Goal: Task Accomplishment & Management: Manage account settings

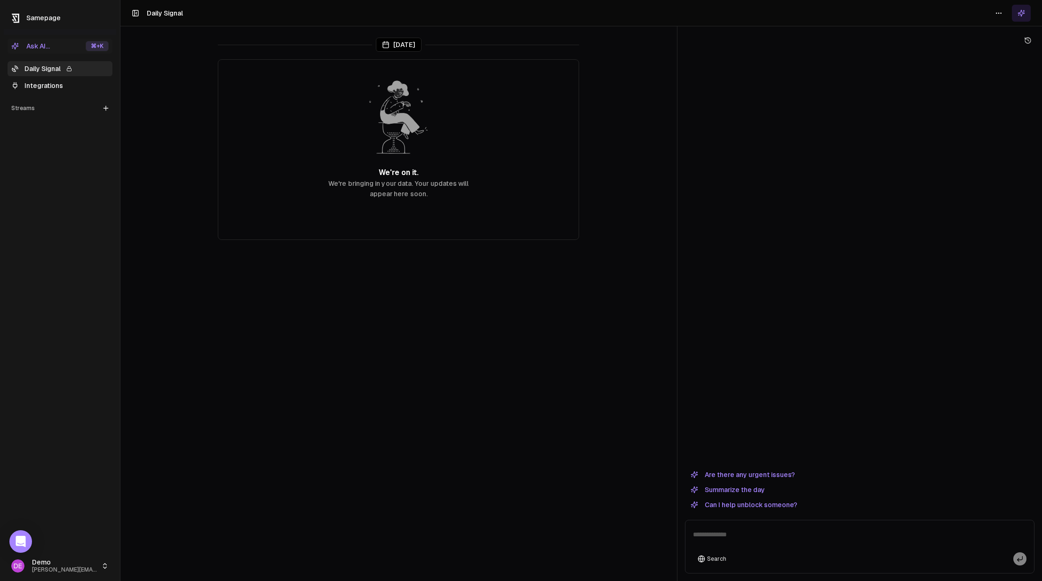
click at [84, 569] on html "Samepage Ask AI... ⌘ +K Daily Signal Integrations Streams Create Stream DE Demo…" at bounding box center [521, 290] width 1042 height 581
click at [164, 552] on link "Edit settings" at bounding box center [167, 548] width 100 height 15
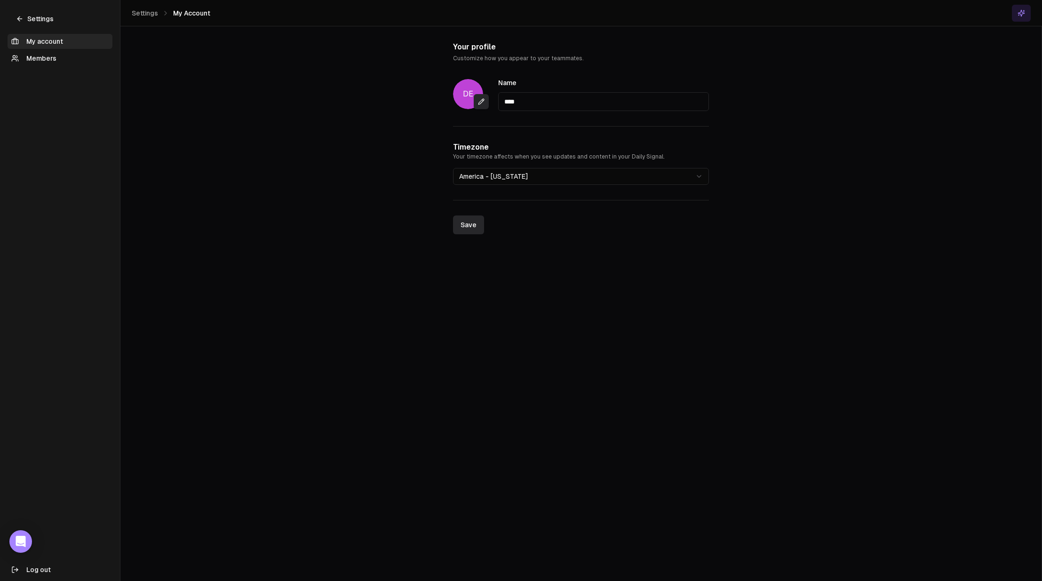
click at [71, 54] on link "Members" at bounding box center [60, 58] width 105 height 15
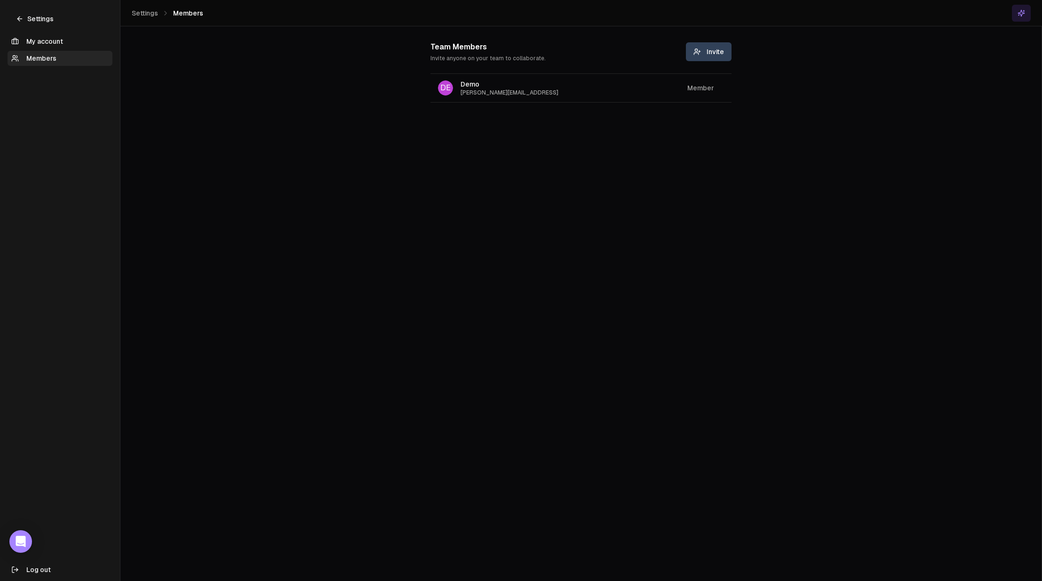
click at [709, 87] on div "Member" at bounding box center [705, 87] width 37 height 15
click at [710, 51] on span "Invite" at bounding box center [708, 51] width 31 height 9
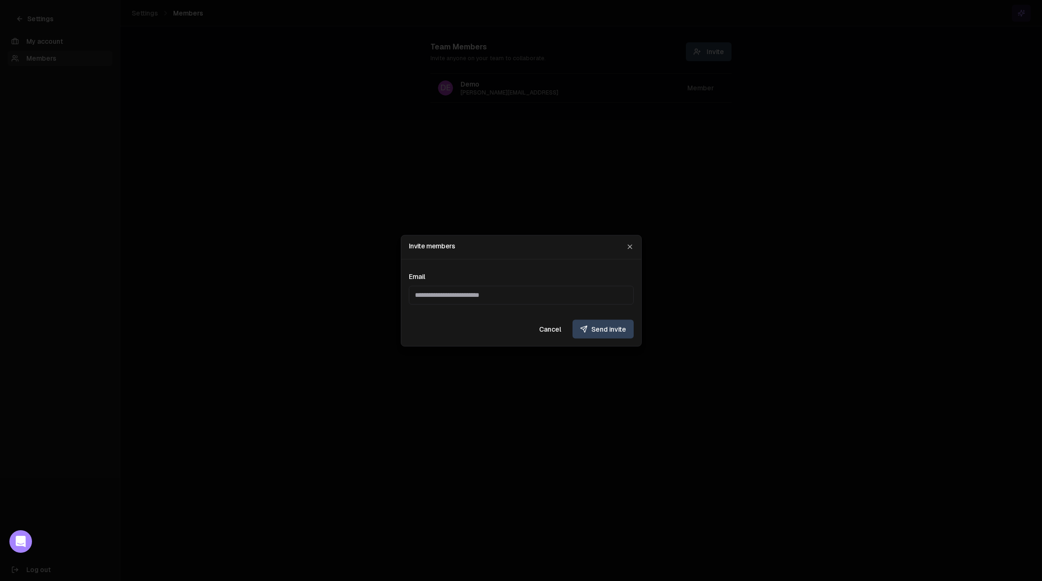
type input "**********"
click at [604, 330] on button "Send invite" at bounding box center [602, 328] width 61 height 19
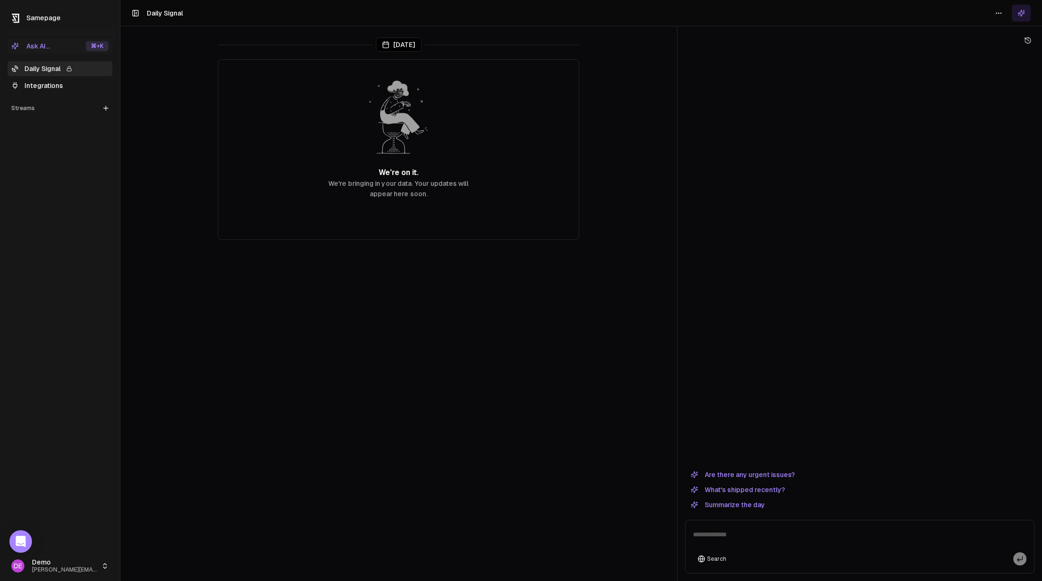
click at [102, 566] on html "Samepage Ask AI... ⌘ +K Daily Signal Integrations Streams Create Stream DE Demo…" at bounding box center [521, 290] width 1042 height 581
click at [164, 549] on link "Edit settings" at bounding box center [167, 548] width 100 height 15
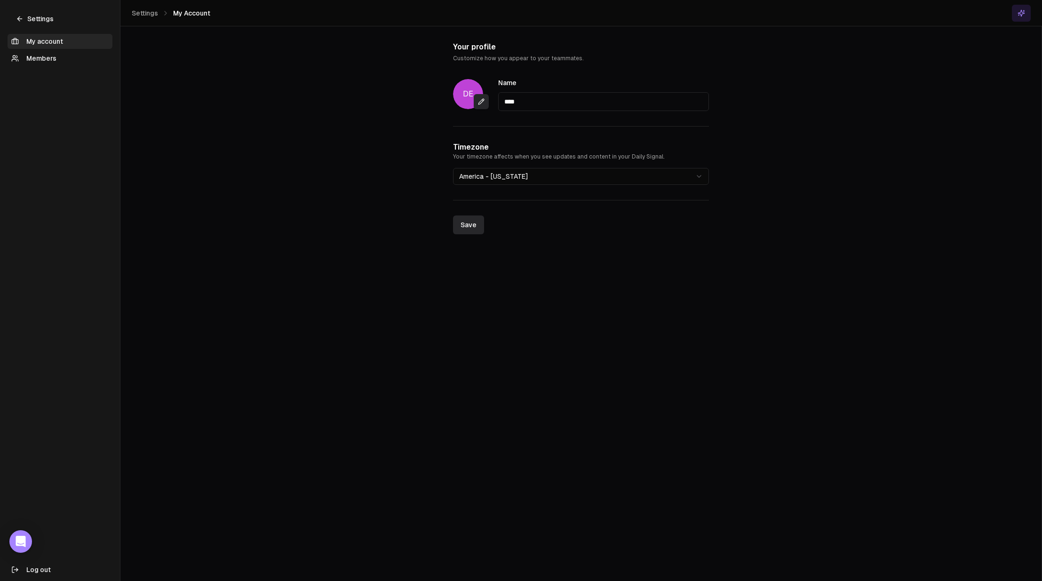
click at [39, 66] on div "My account Members" at bounding box center [60, 50] width 112 height 40
click at [41, 60] on link "Members" at bounding box center [60, 58] width 105 height 15
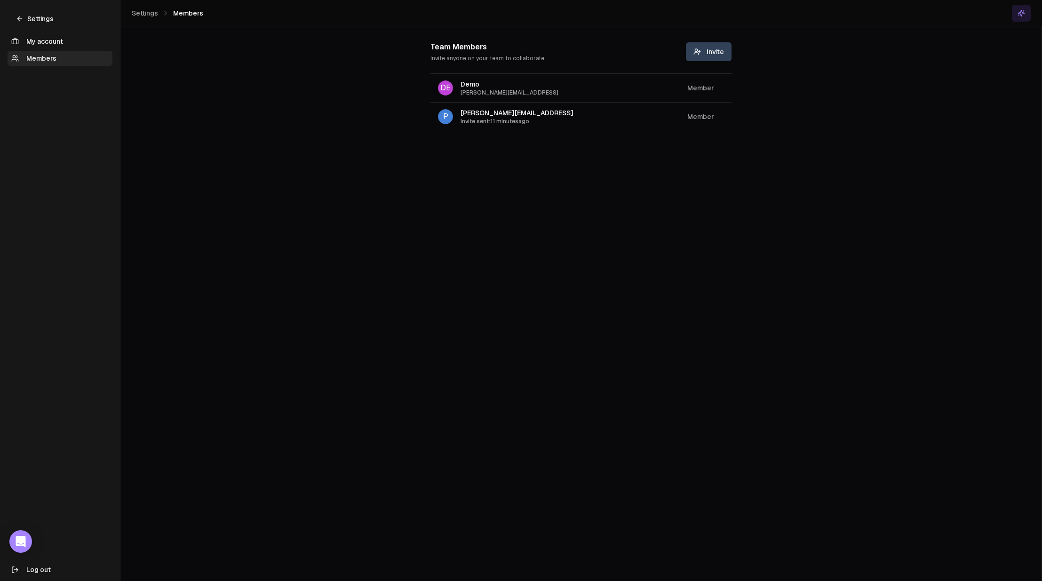
click at [505, 119] on span "Invite sent: 11 minutes ago" at bounding box center [517, 122] width 113 height 8
